Goal: Task Accomplishment & Management: Manage account settings

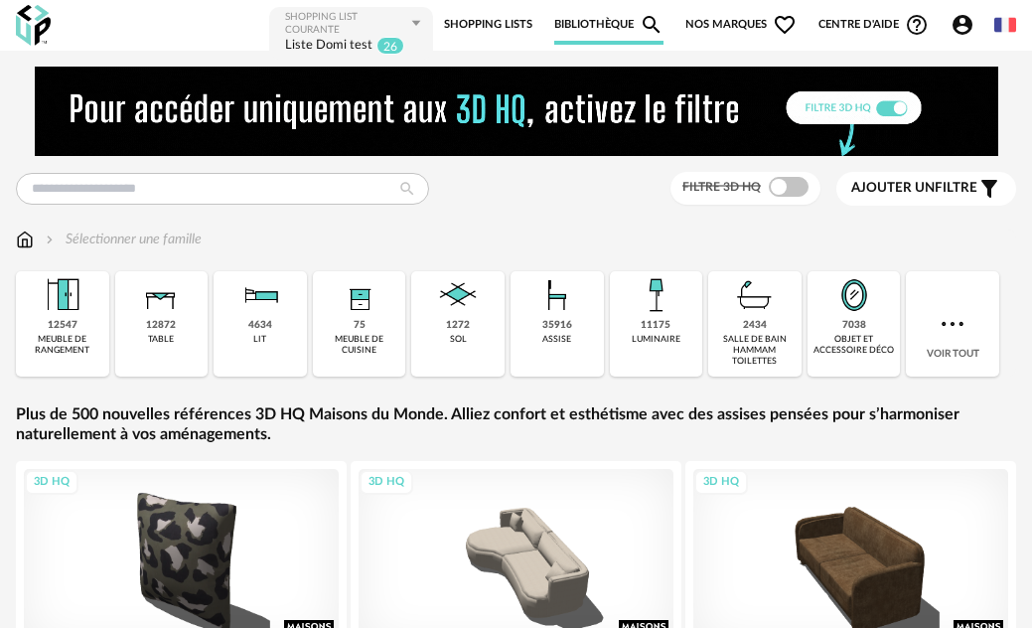
click at [739, 25] on span "Nos marques Heart Outline icon" at bounding box center [740, 25] width 111 height 40
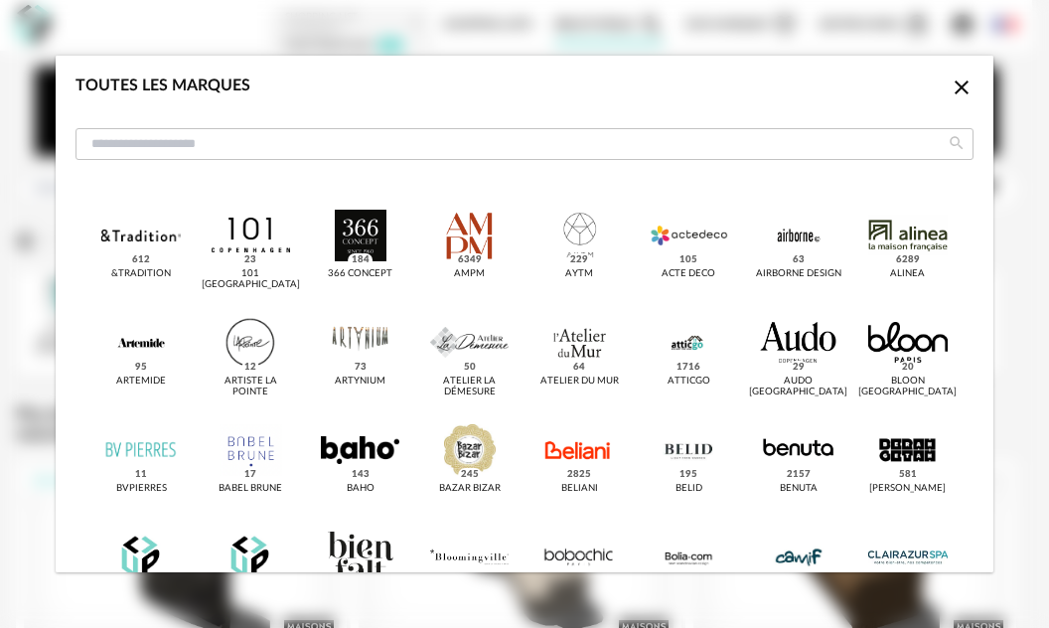
click at [954, 89] on icon "Close icon" at bounding box center [961, 87] width 14 height 14
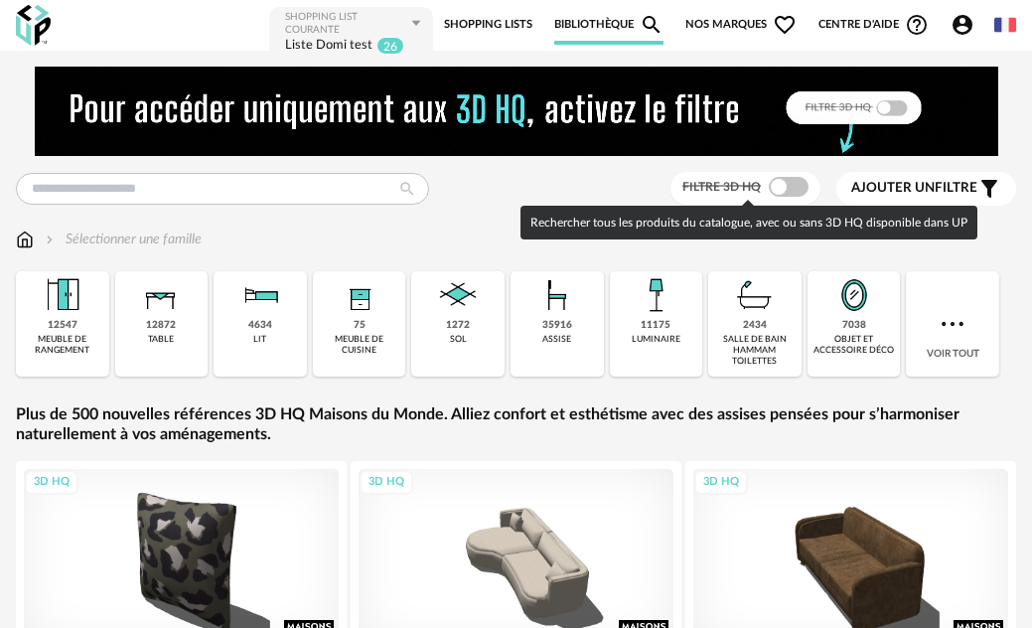
click at [798, 189] on span at bounding box center [789, 187] width 40 height 20
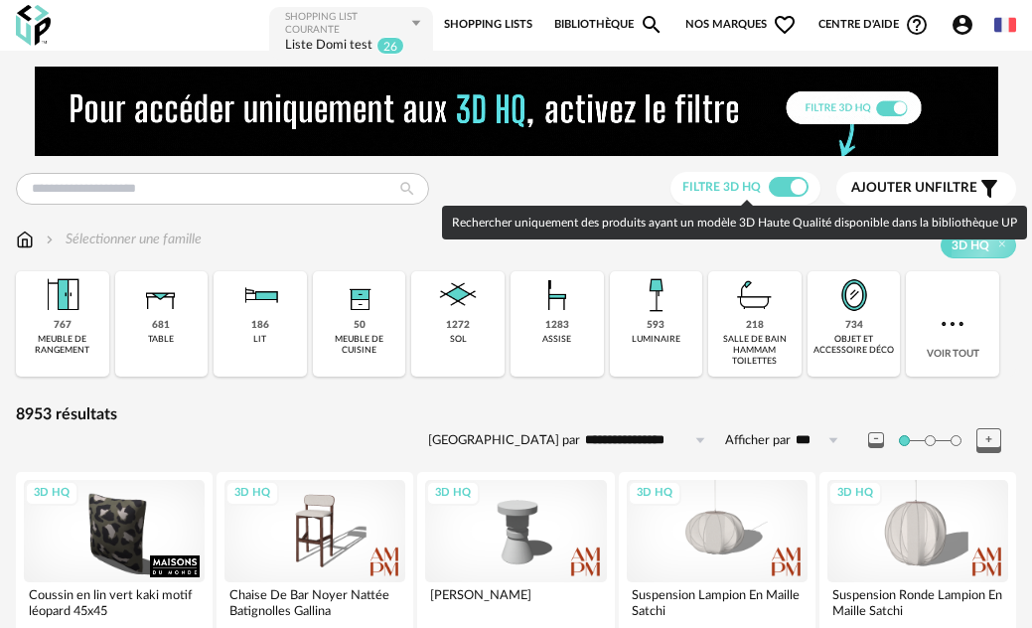
click at [787, 186] on span at bounding box center [789, 187] width 40 height 20
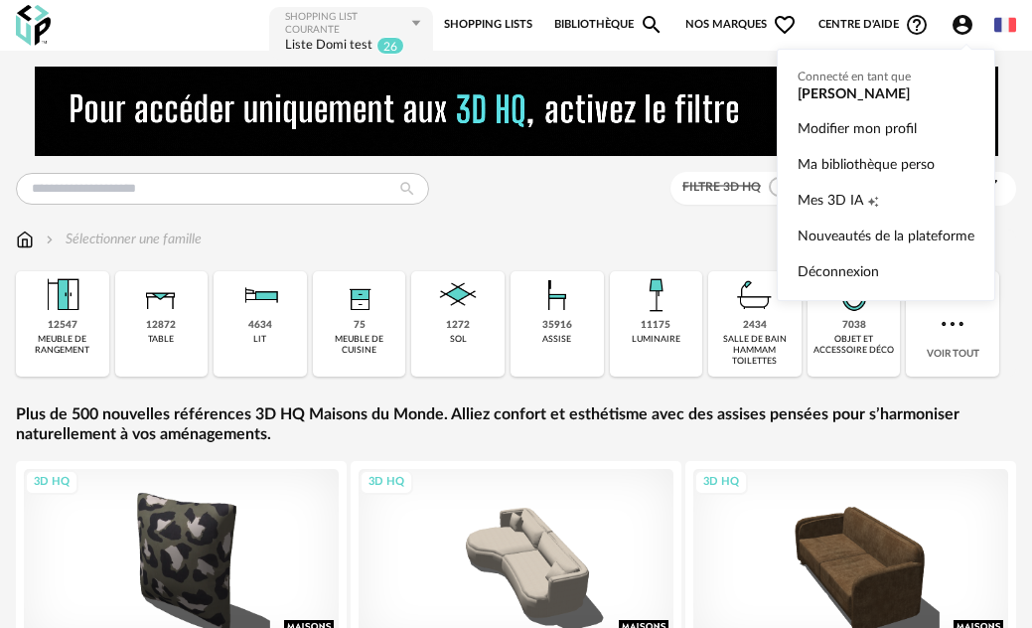
click at [960, 32] on icon "Account Circle icon" at bounding box center [962, 25] width 20 height 20
click at [893, 175] on link "Ma bibliothèque perso" at bounding box center [885, 165] width 177 height 36
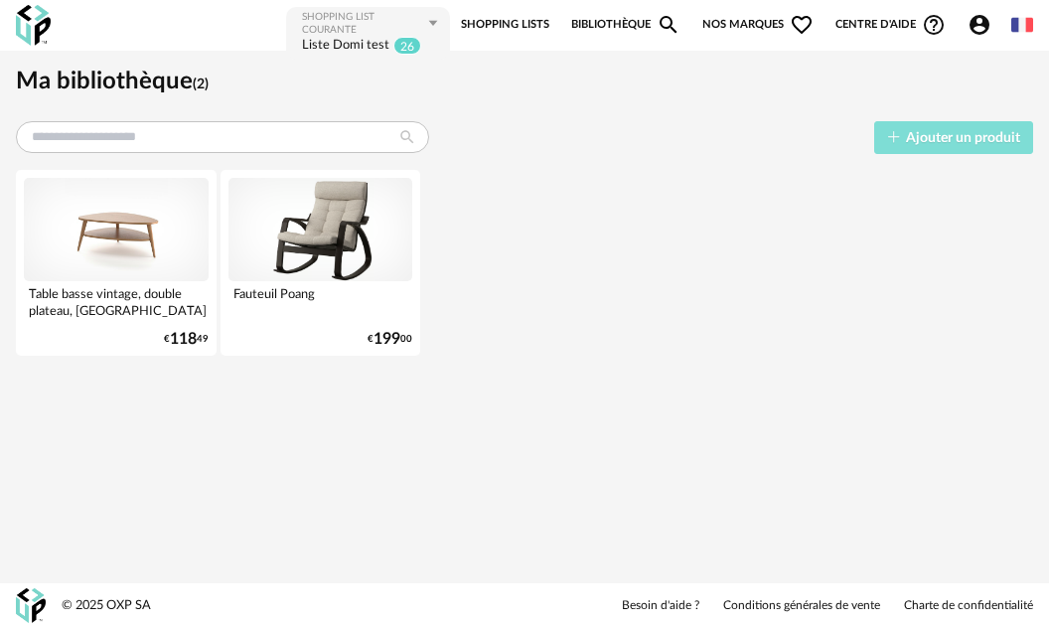
click at [924, 141] on span "Ajouter un produit" at bounding box center [963, 138] width 114 height 14
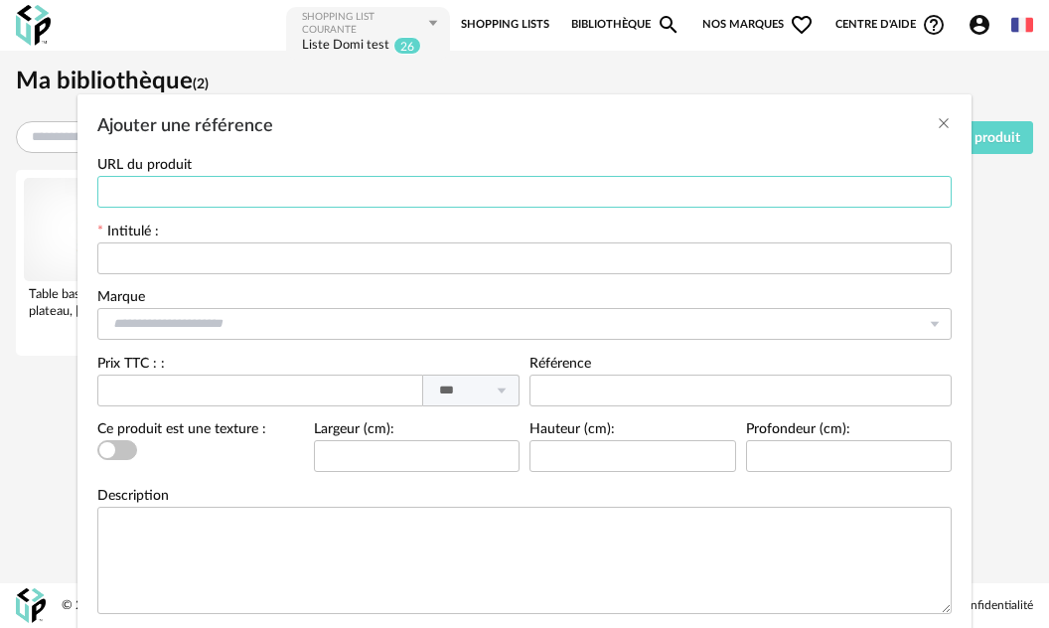
click at [120, 191] on input "Ajouter une référence" at bounding box center [524, 192] width 854 height 32
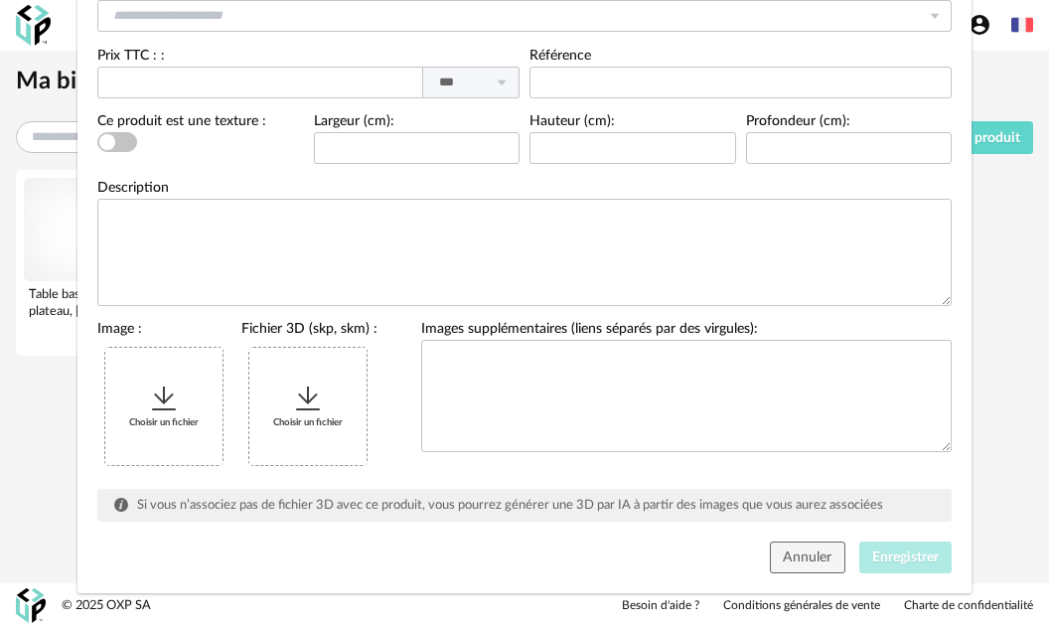
scroll to position [323, 0]
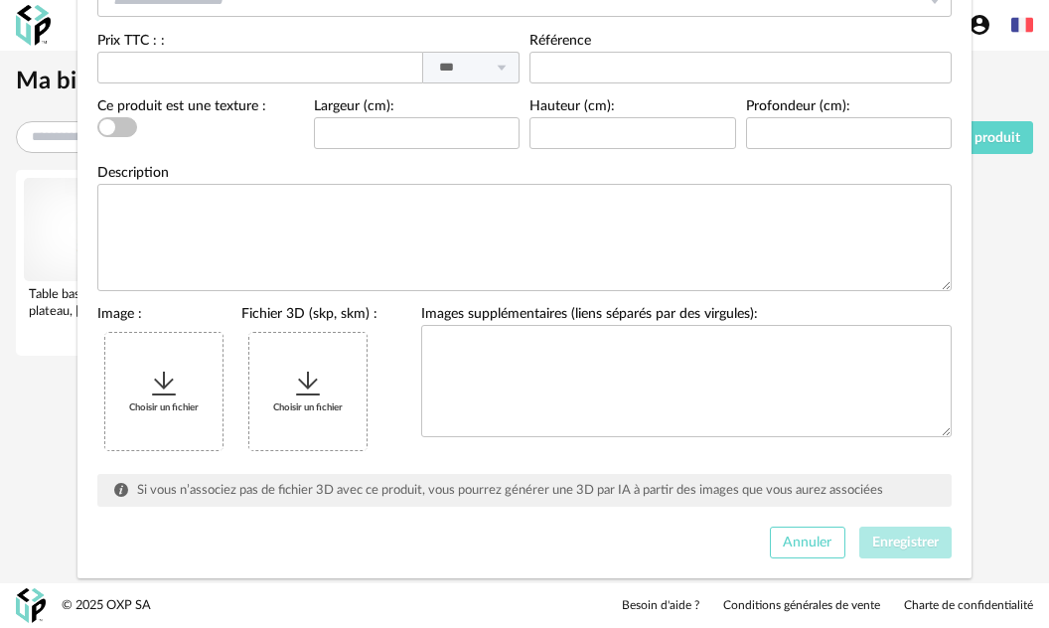
drag, startPoint x: 820, startPoint y: 541, endPoint x: 842, endPoint y: 540, distance: 21.9
click at [819, 541] on span "Annuler" at bounding box center [806, 542] width 49 height 14
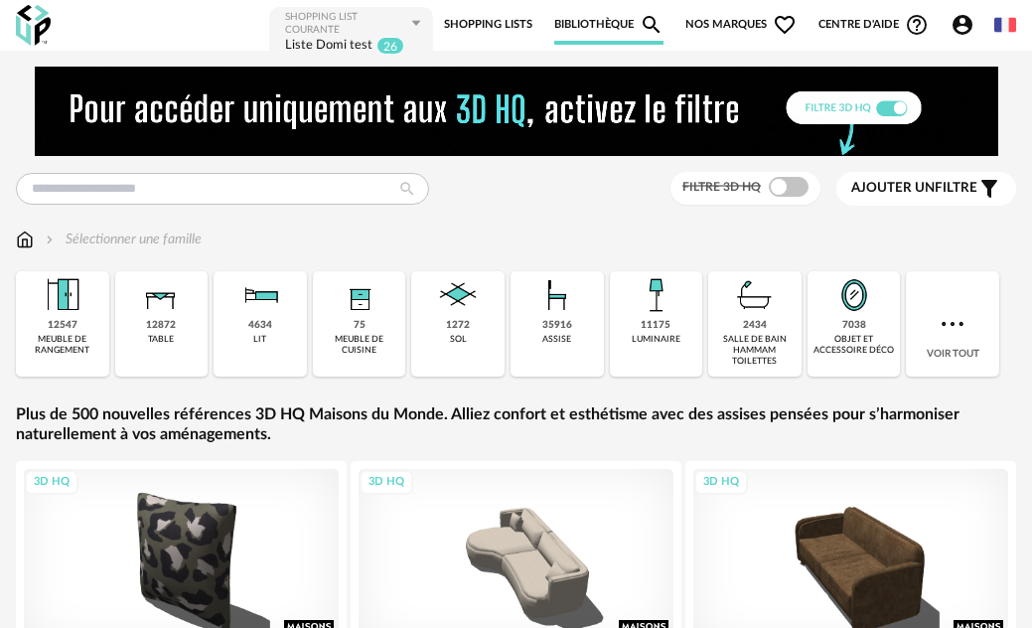
click at [493, 20] on link "Shopping Lists" at bounding box center [488, 25] width 88 height 40
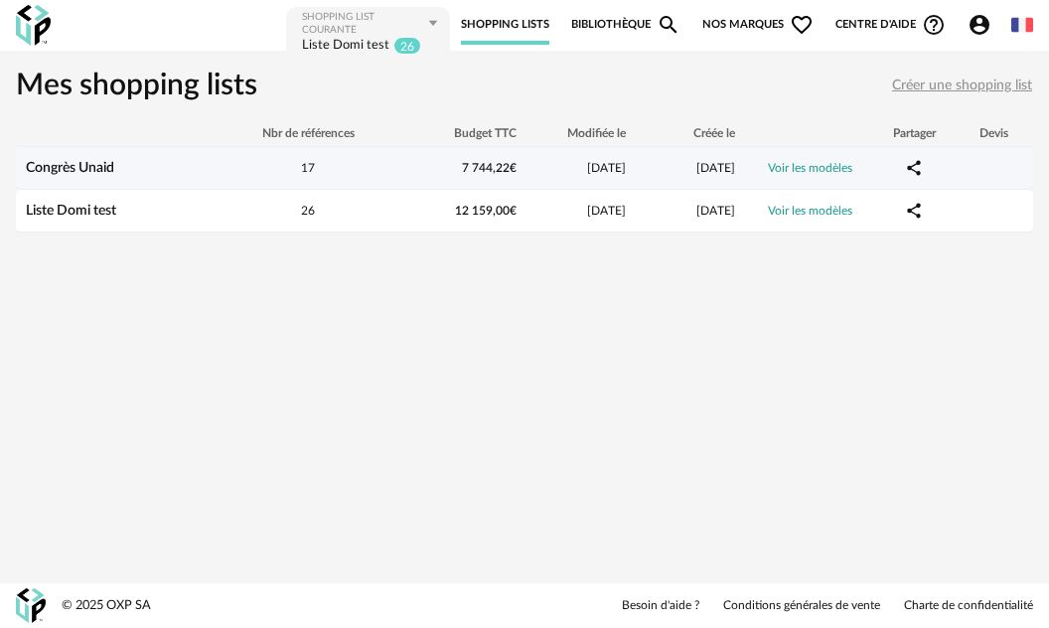
drag, startPoint x: 118, startPoint y: 169, endPoint x: 151, endPoint y: 156, distance: 35.2
click at [119, 168] on div "Congrès Unaid" at bounding box center [117, 168] width 203 height 17
click at [587, 162] on span "03/10/2025" at bounding box center [606, 168] width 39 height 12
click at [98, 164] on link "Congrès Unaid" at bounding box center [70, 168] width 88 height 14
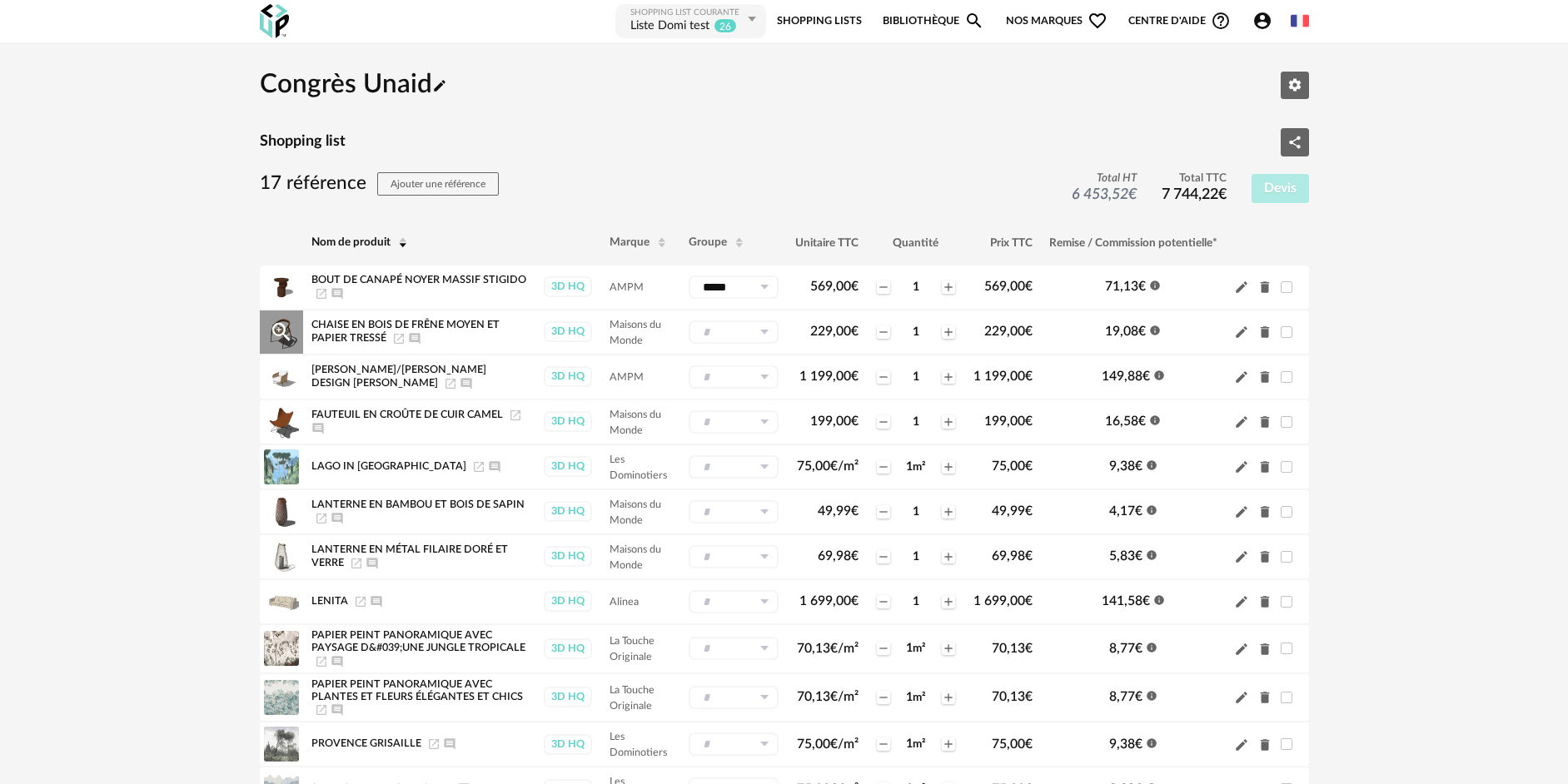
click at [765, 327] on icon at bounding box center [764, 332] width 21 height 23
click at [737, 433] on span "Nouveau groupe (ex.: Cuisine)" at bounding box center [767, 434] width 131 height 10
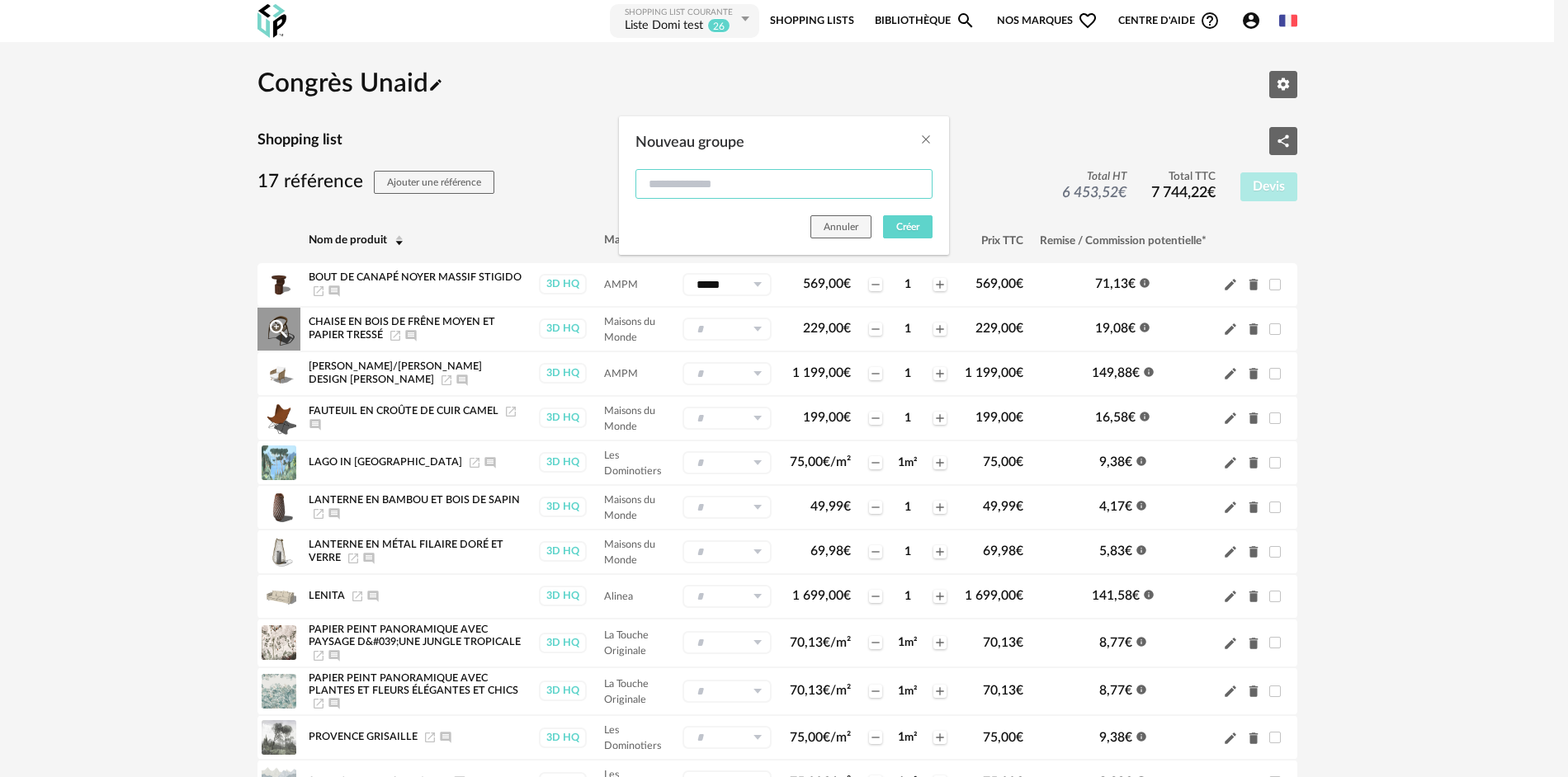
click at [696, 184] on input "Nouveau groupe" at bounding box center [784, 184] width 297 height 30
click at [651, 186] on input "******" at bounding box center [784, 184] width 297 height 30
type input "*******"
click at [857, 234] on button "Créer" at bounding box center [908, 227] width 50 height 23
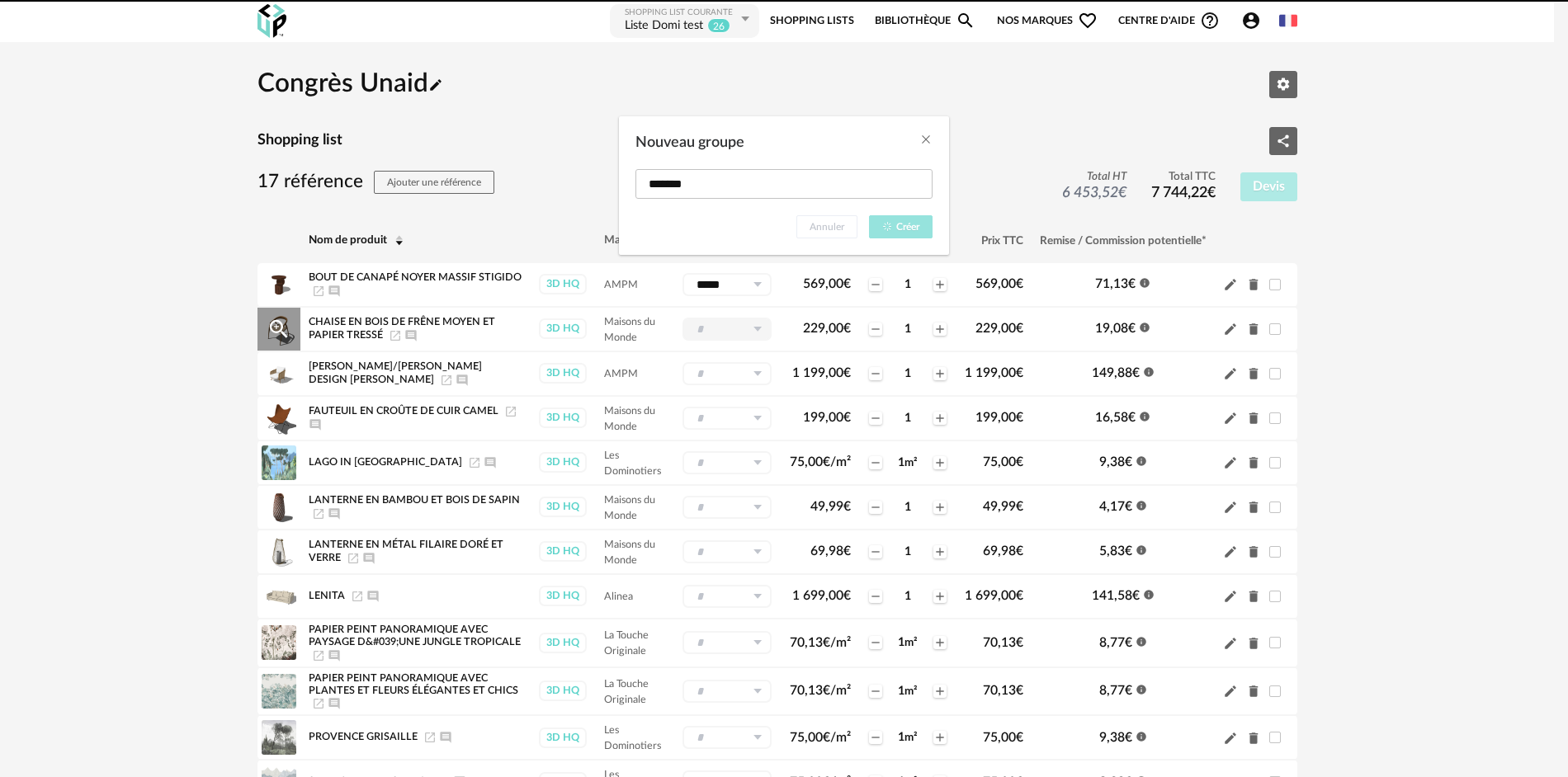
type input "*******"
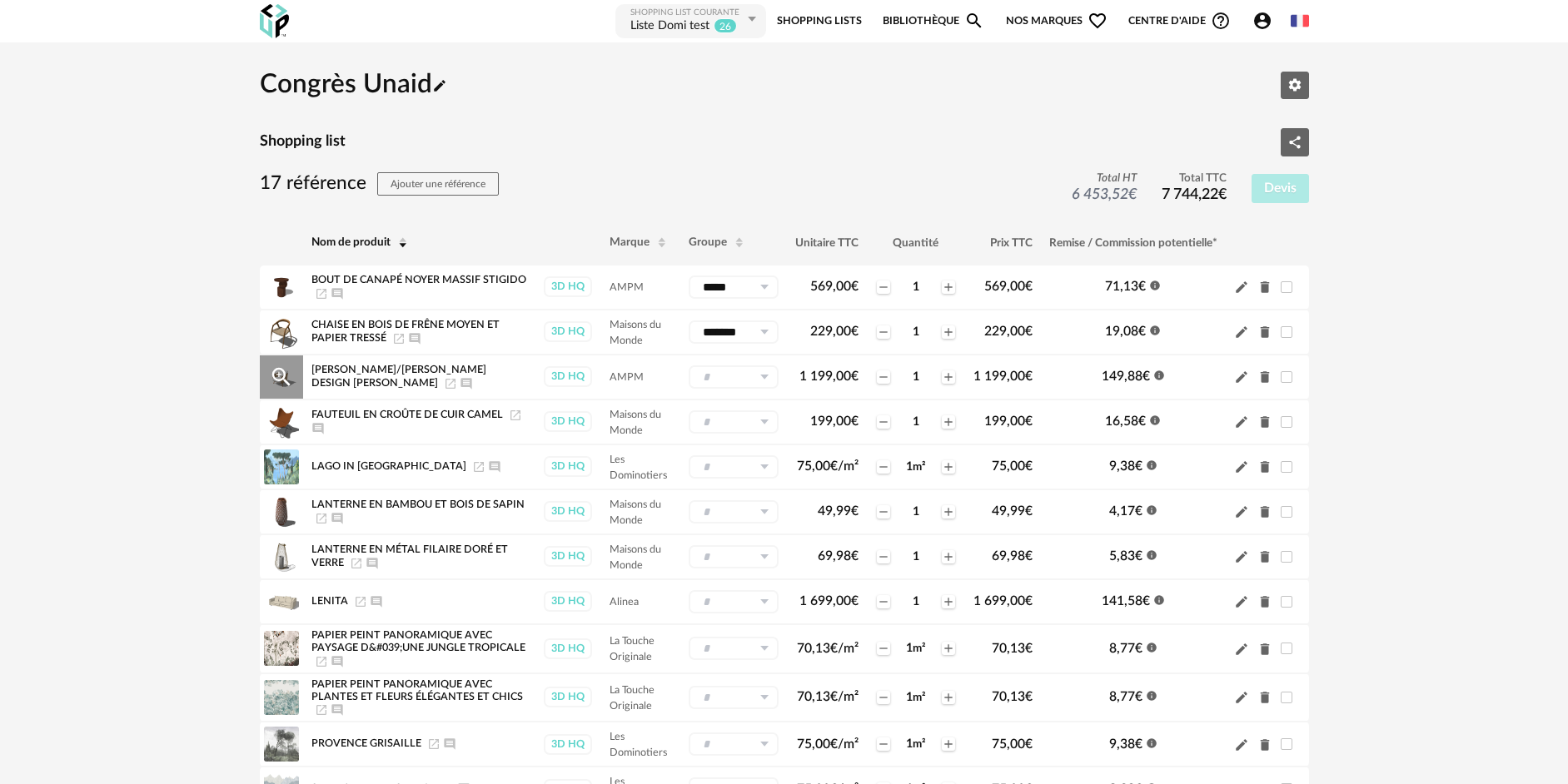
click at [764, 376] on icon at bounding box center [764, 377] width 21 height 23
click at [733, 440] on span "Salon" at bounding box center [721, 446] width 33 height 19
type input "*****"
click at [767, 428] on icon at bounding box center [764, 423] width 21 height 23
click at [728, 519] on span "chambre" at bounding box center [730, 520] width 51 height 19
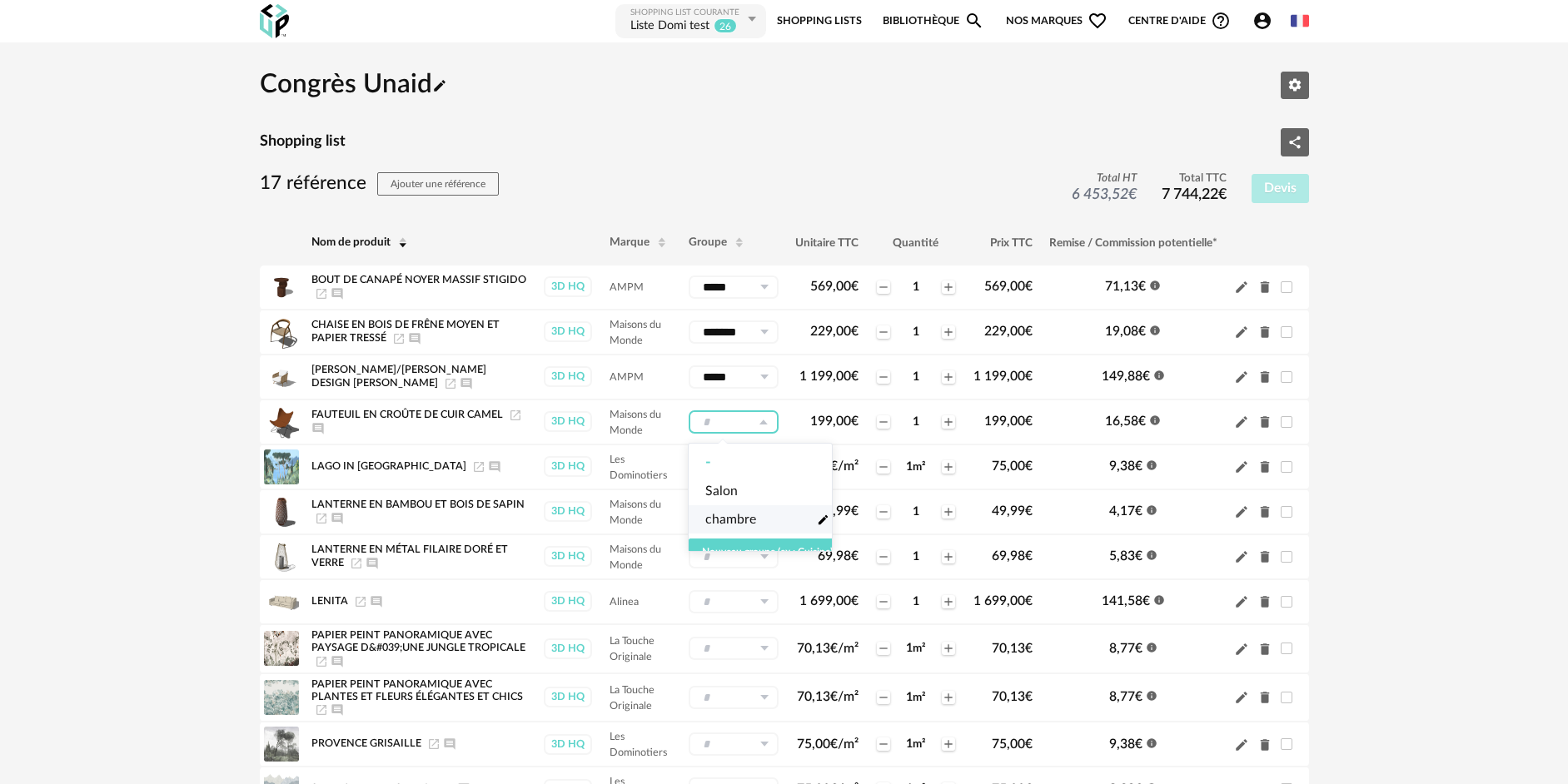
type input "*******"
click at [267, 22] on img at bounding box center [274, 21] width 29 height 34
